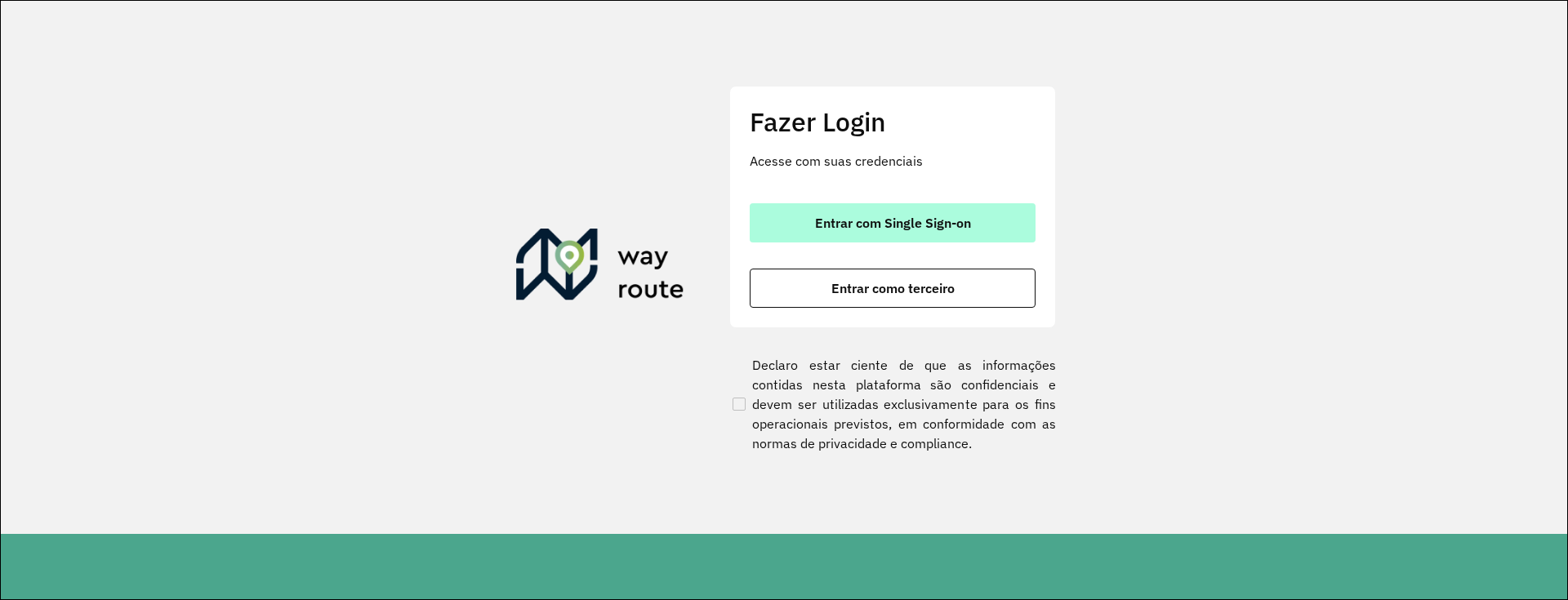
click at [823, 218] on span "Entrar com Single Sign-on" at bounding box center [893, 222] width 156 height 13
